Goal: Task Accomplishment & Management: Use online tool/utility

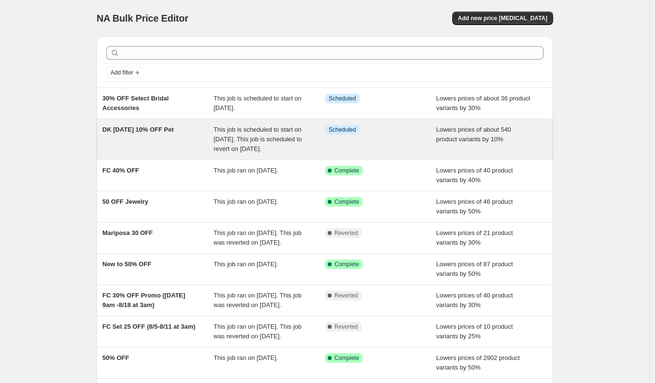
click at [128, 134] on div "DK Dog Day 10% OFF Pet" at bounding box center [158, 139] width 112 height 29
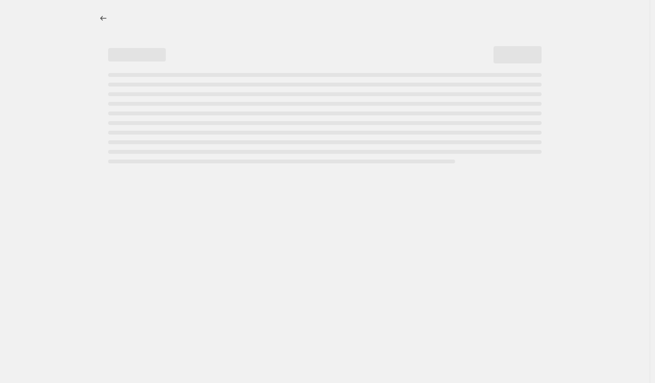
select select "percentage"
select select "not_equal"
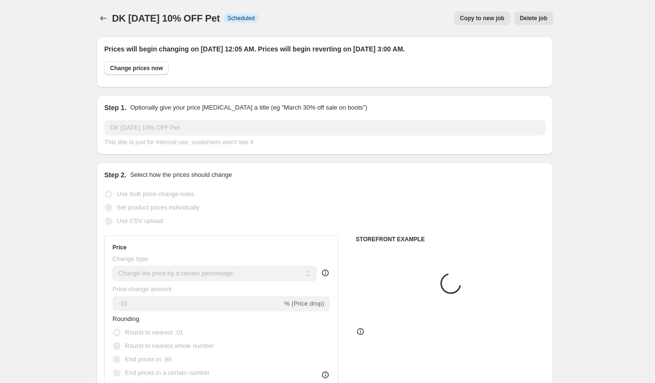
select select "product_type"
select select "tag"
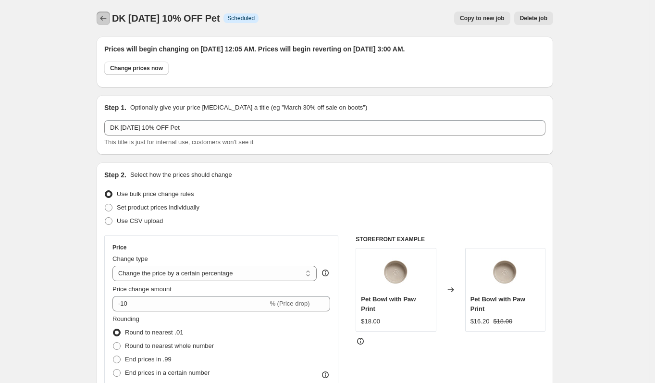
click at [104, 18] on icon "Price change jobs" at bounding box center [103, 18] width 6 height 5
